Goal: Contribute content: Contribute content

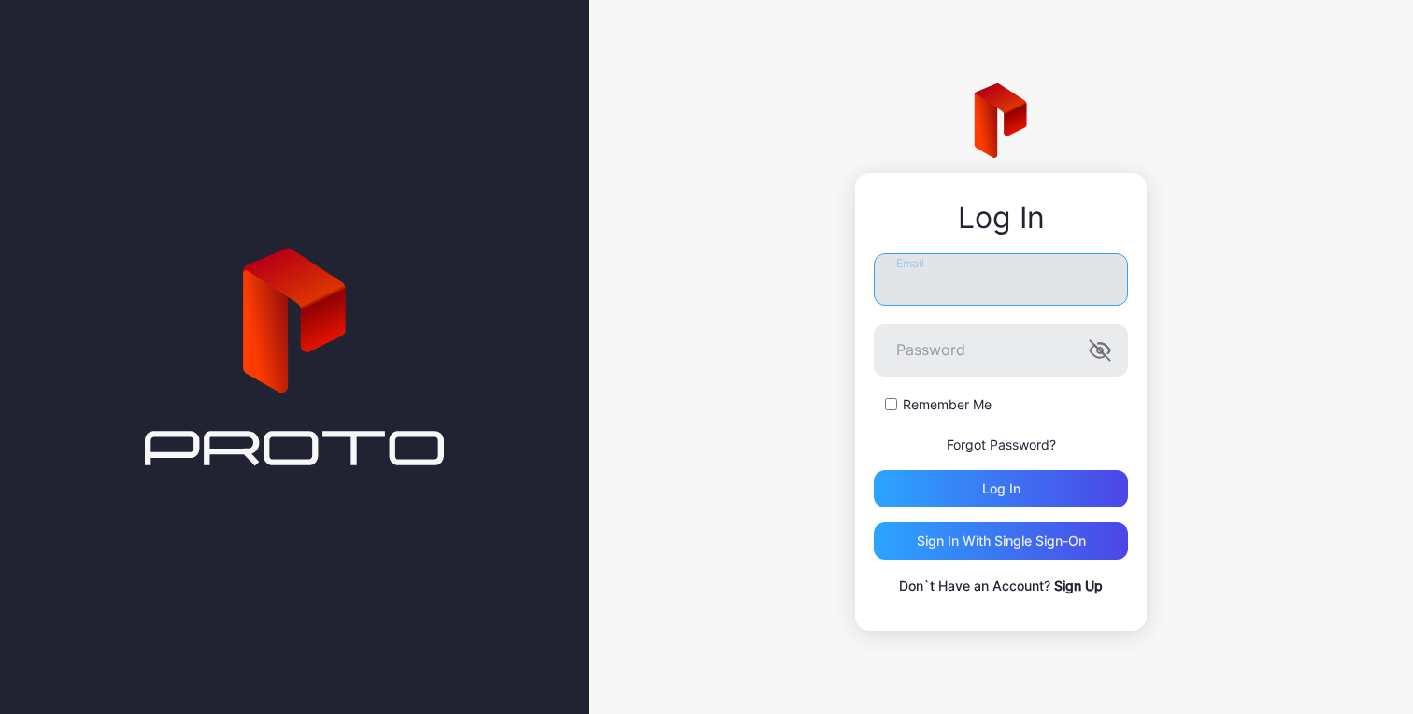
click at [926, 281] on input "Email" at bounding box center [1001, 279] width 254 height 52
type input "**********"
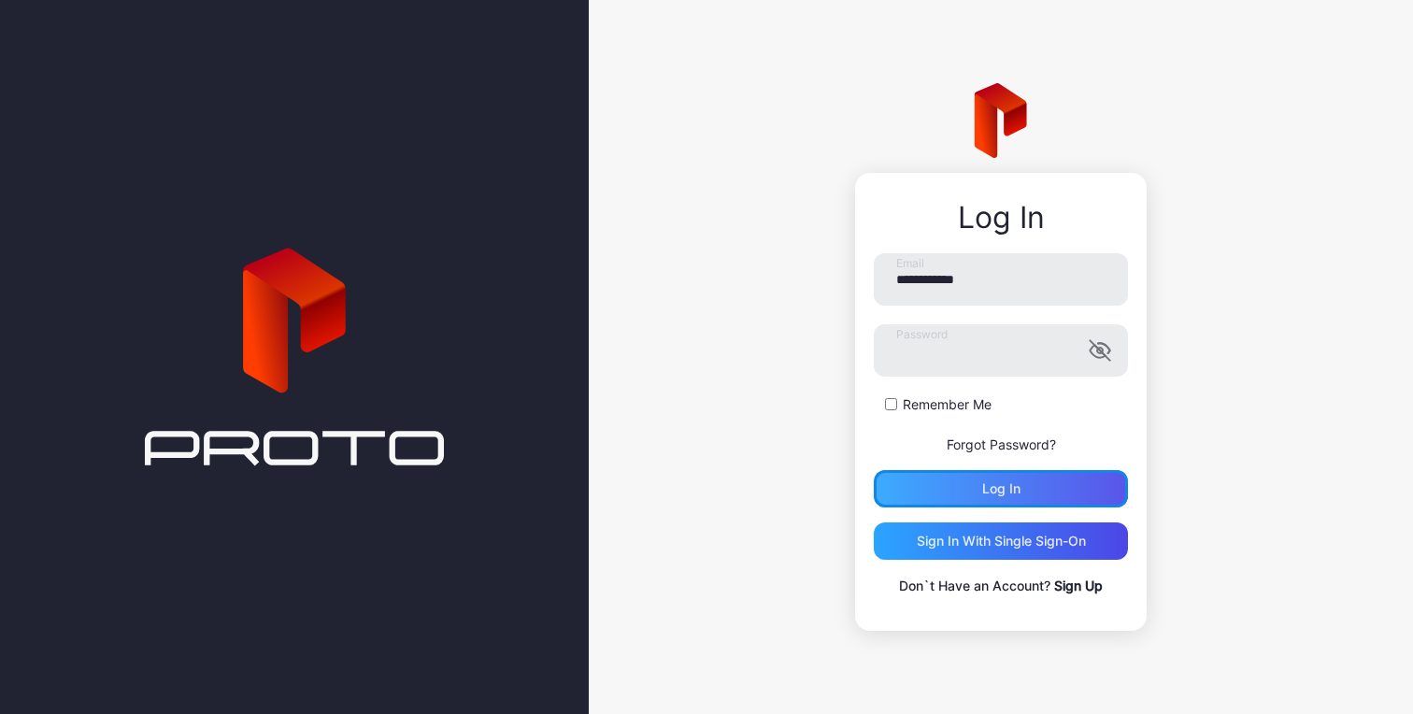
click at [998, 487] on div "Log in" at bounding box center [1001, 488] width 38 height 15
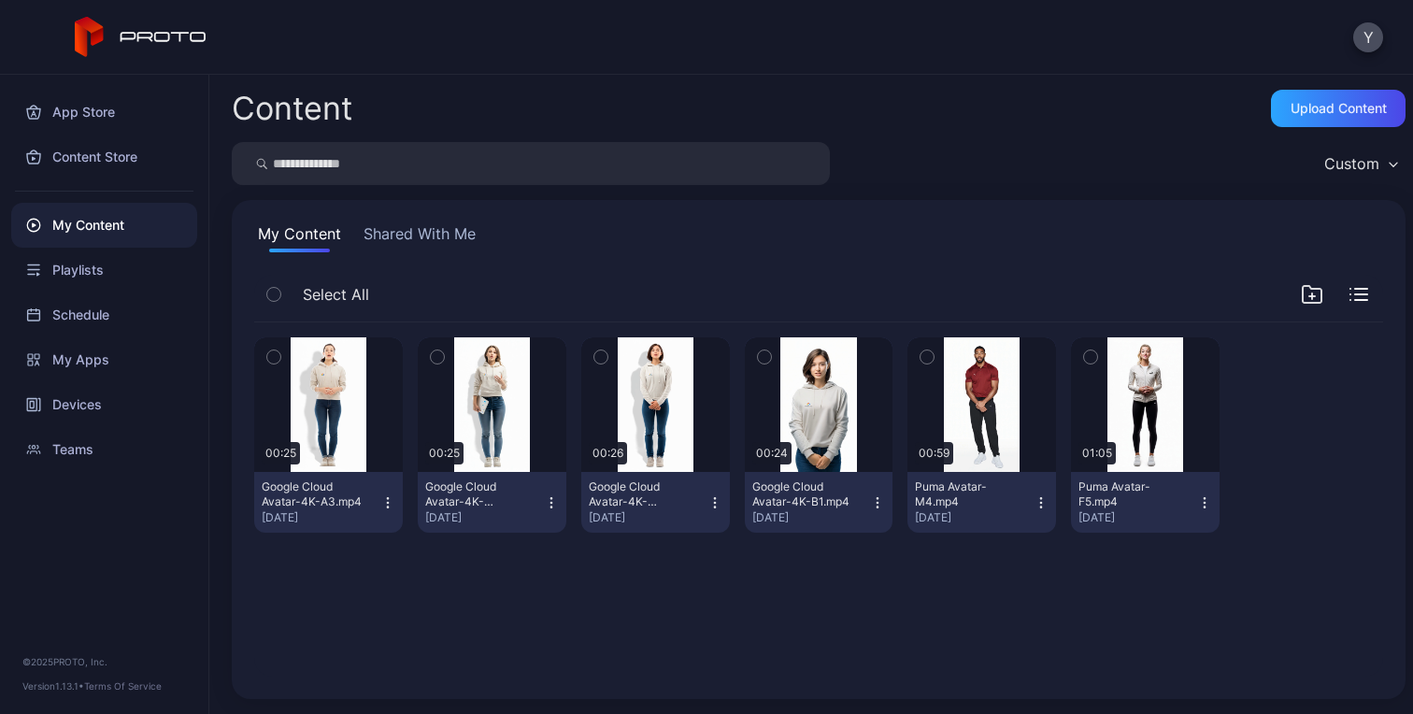
click at [1008, 134] on div "Content Upload Content Custom My Content Shared With Me Select All Preview 00:2…" at bounding box center [810, 394] width 1203 height 639
click at [1317, 107] on div "Upload Content" at bounding box center [1338, 108] width 96 height 15
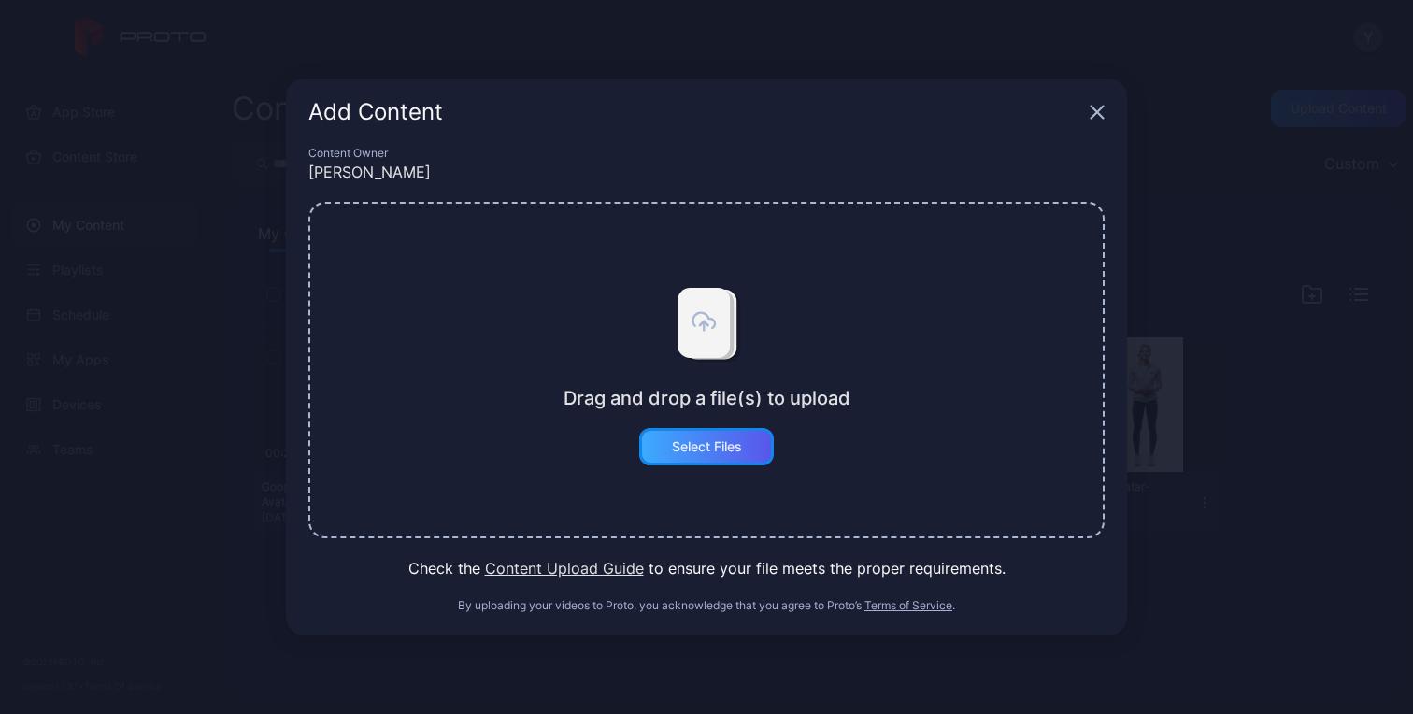
click at [703, 449] on div "Select Files" at bounding box center [707, 446] width 70 height 15
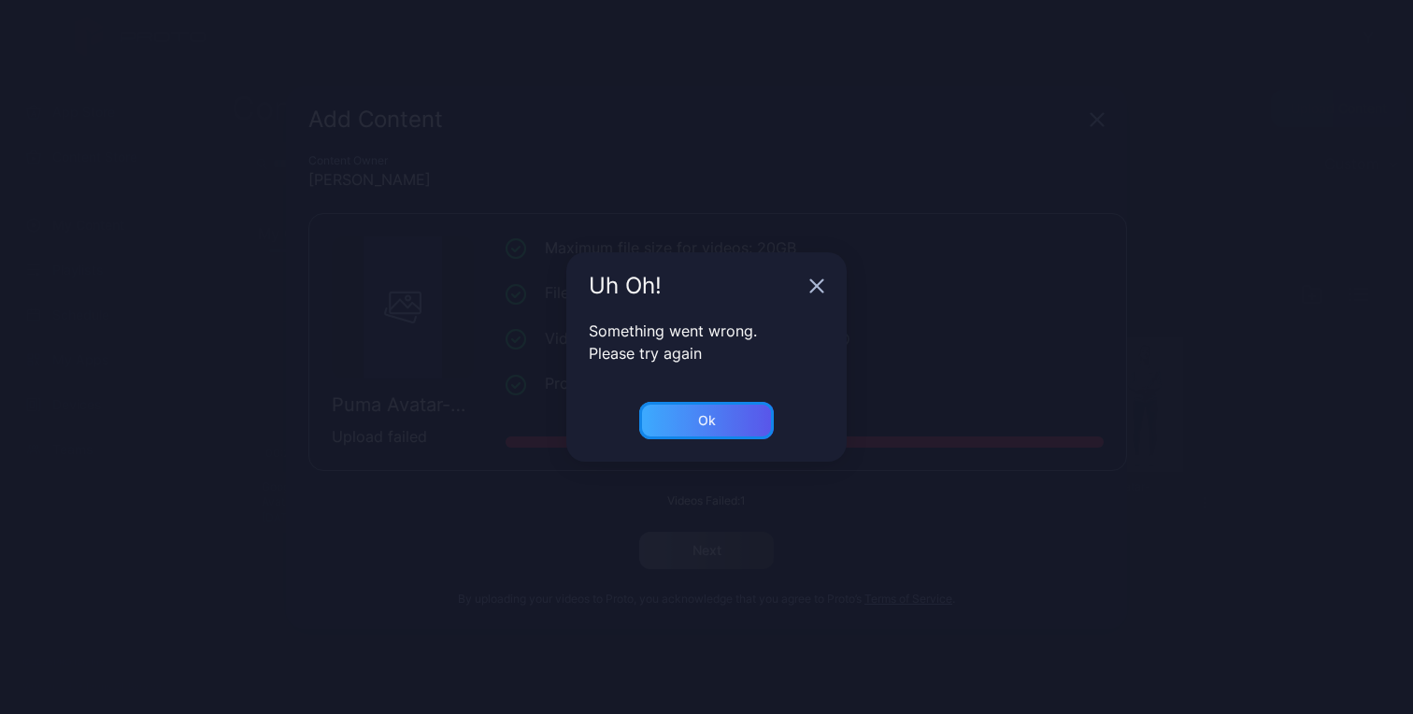
click at [730, 407] on div "Ok" at bounding box center [706, 420] width 135 height 37
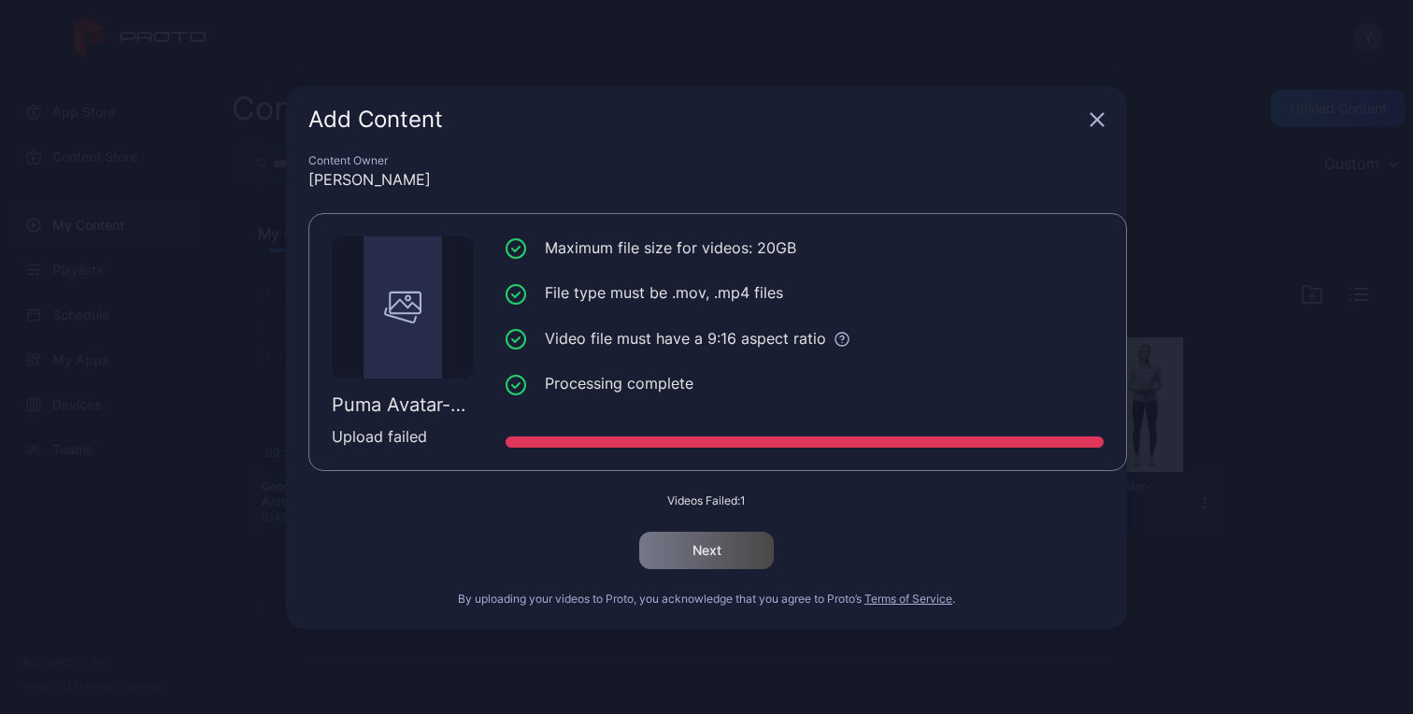
click at [1108, 109] on div "Add Content" at bounding box center [706, 119] width 841 height 67
click at [1099, 116] on icon "button" at bounding box center [1097, 119] width 12 height 12
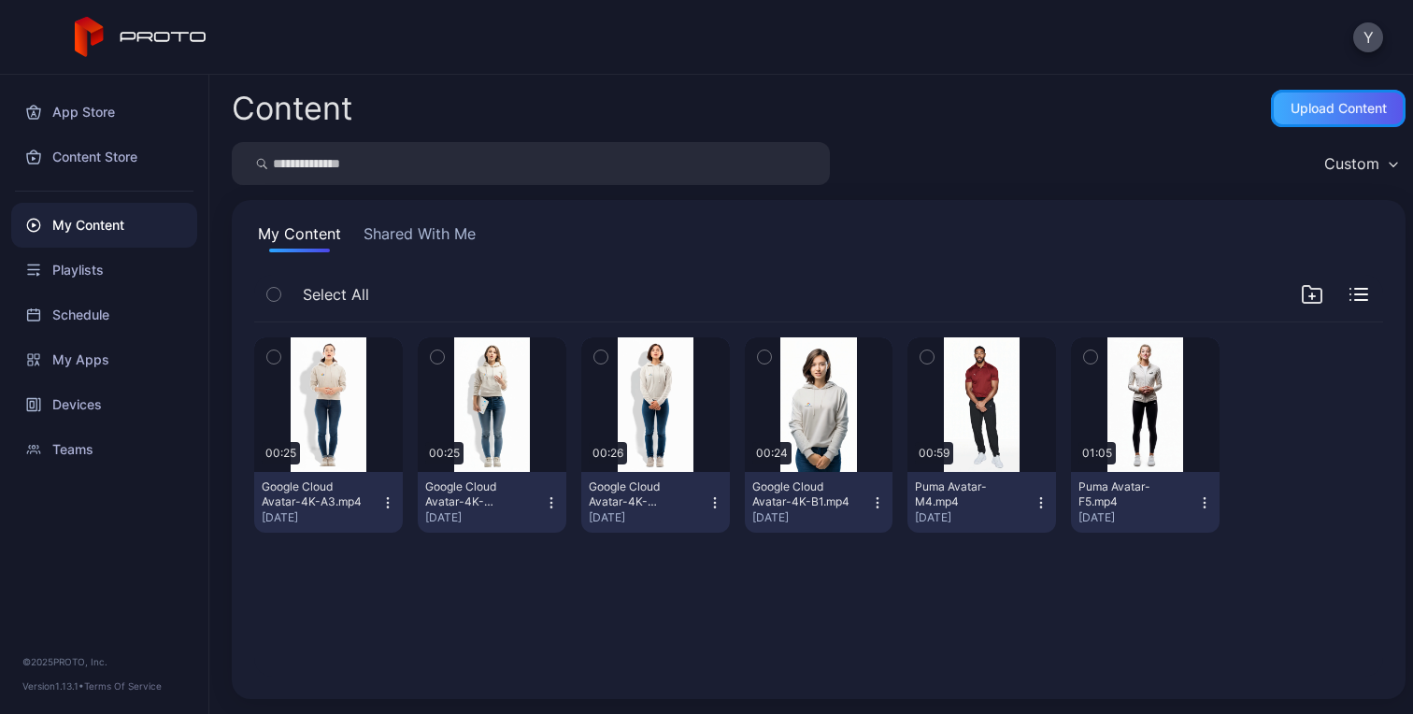
click at [1290, 113] on div "Upload Content" at bounding box center [1338, 108] width 96 height 15
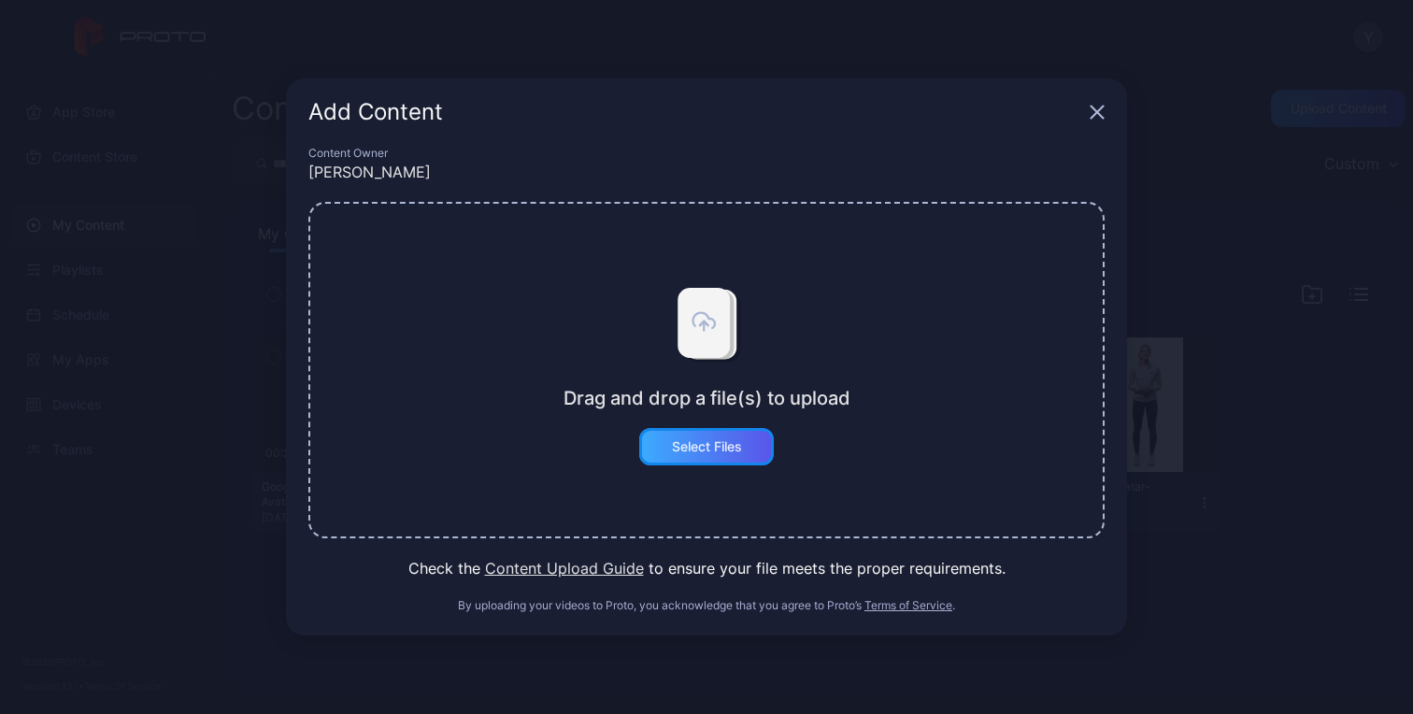
click at [705, 439] on div "Select Files" at bounding box center [707, 446] width 70 height 15
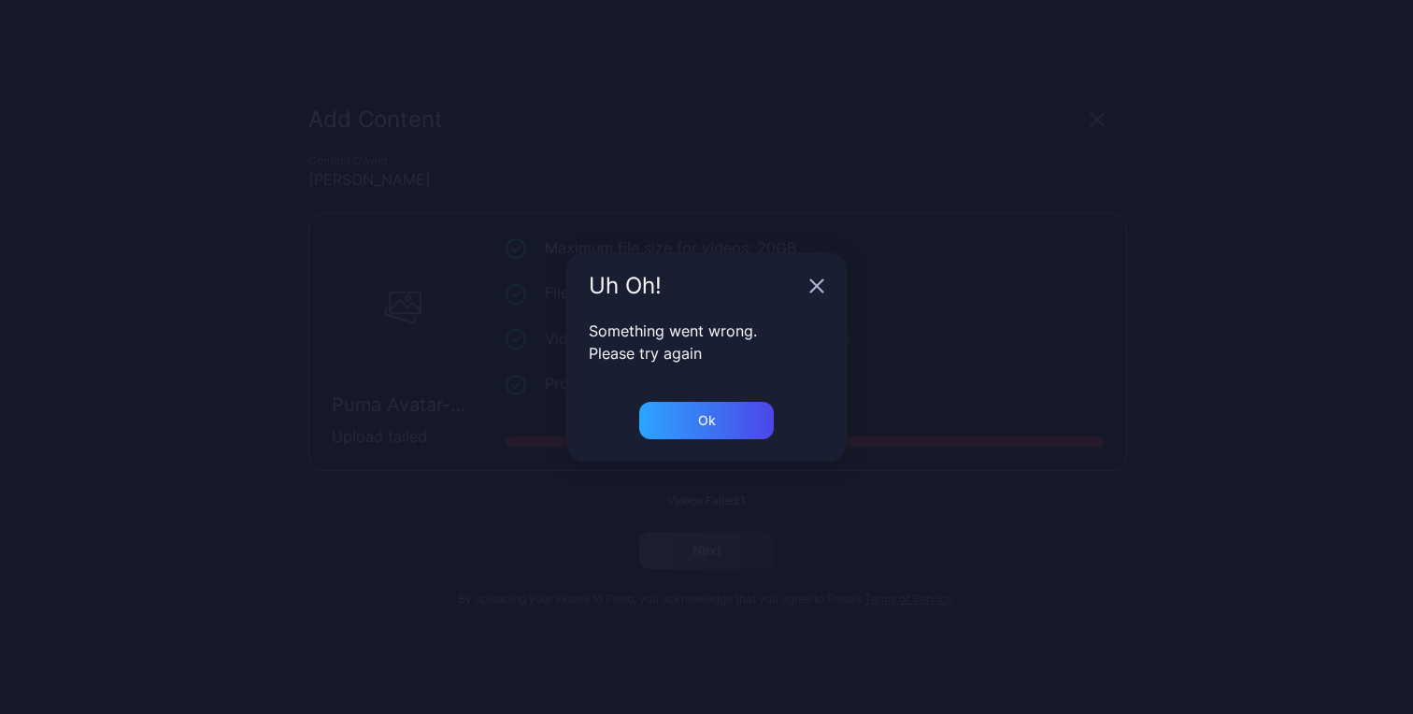
click at [817, 283] on icon "button" at bounding box center [816, 285] width 15 height 15
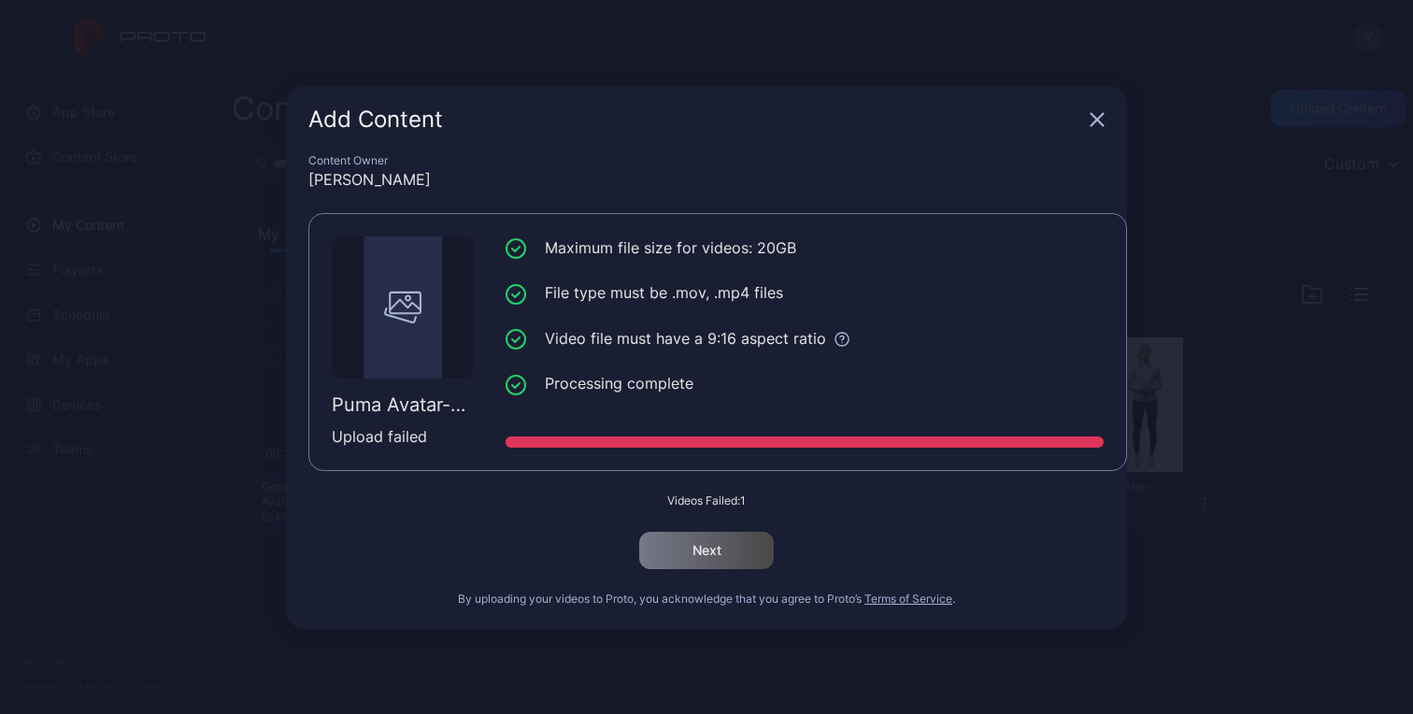
click at [1103, 121] on icon "button" at bounding box center [1096, 119] width 15 height 15
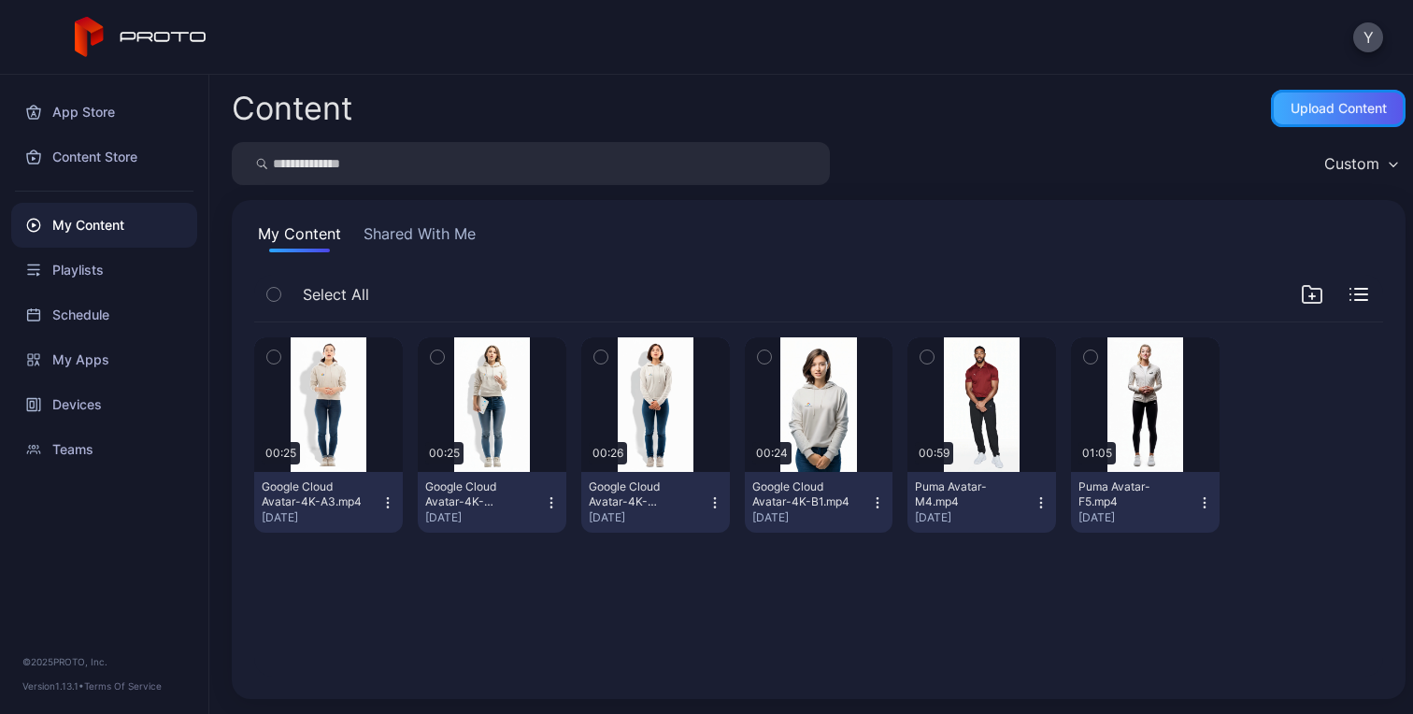
click at [1299, 119] on div "Upload Content" at bounding box center [1338, 108] width 135 height 37
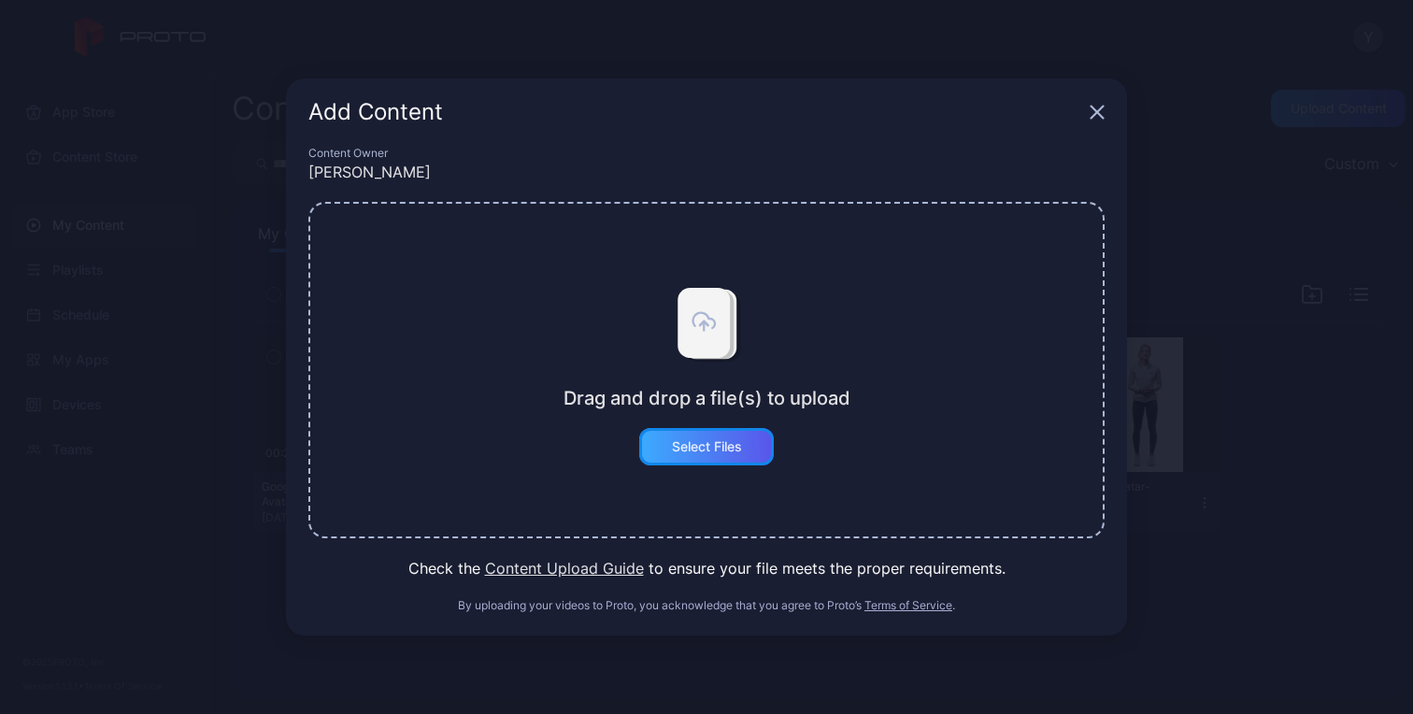
click at [716, 435] on div "Select Files" at bounding box center [706, 446] width 135 height 37
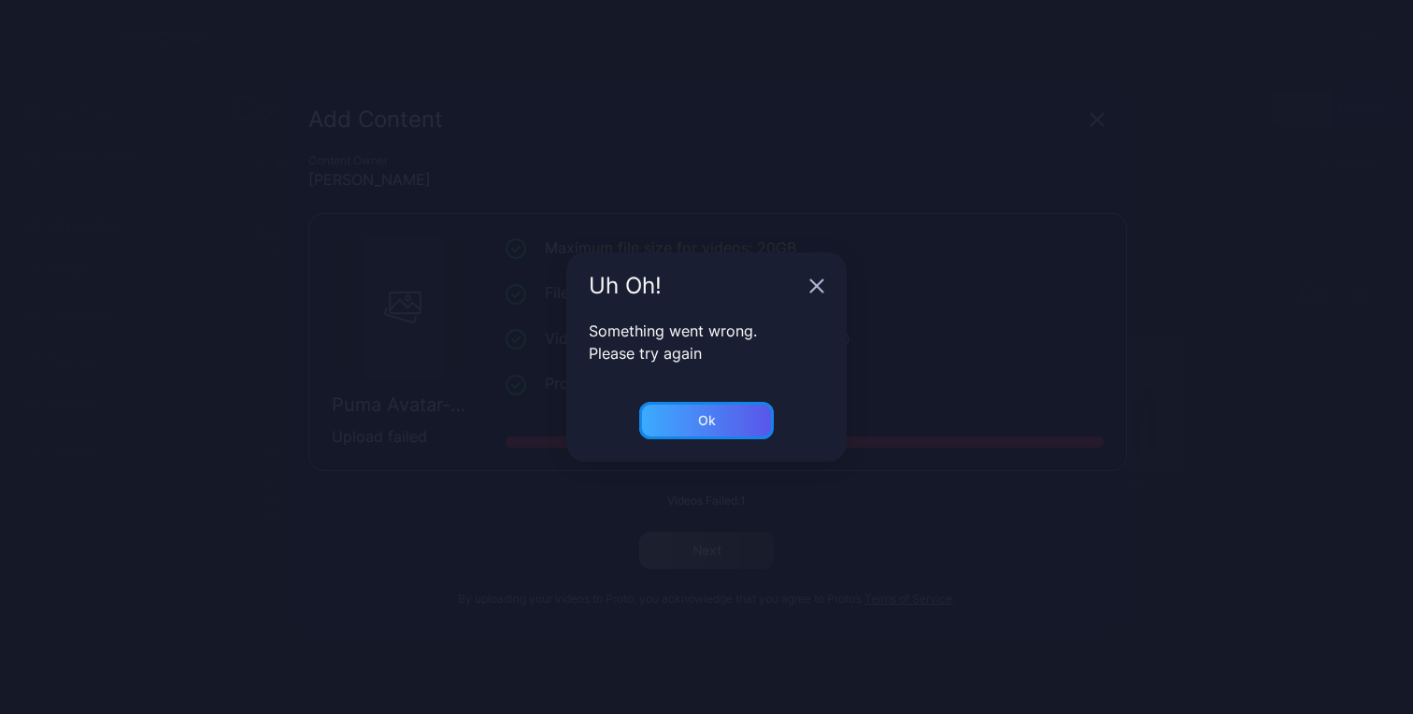
click at [741, 421] on div "Ok" at bounding box center [706, 420] width 135 height 37
